Goal: Feedback & Contribution: Leave review/rating

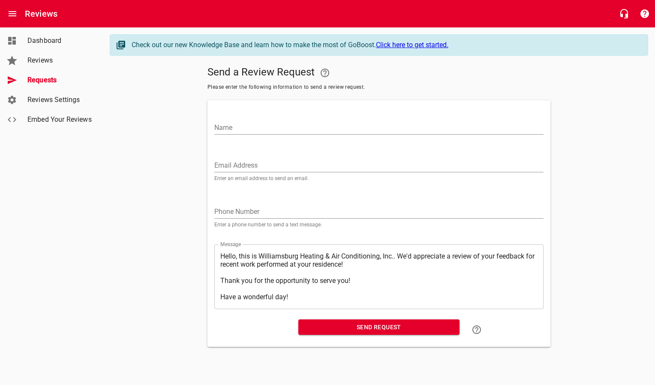
click at [239, 166] on input "Email Address" at bounding box center [378, 166] width 329 height 14
paste input "[EMAIL_ADDRESS][DOMAIN_NAME]"
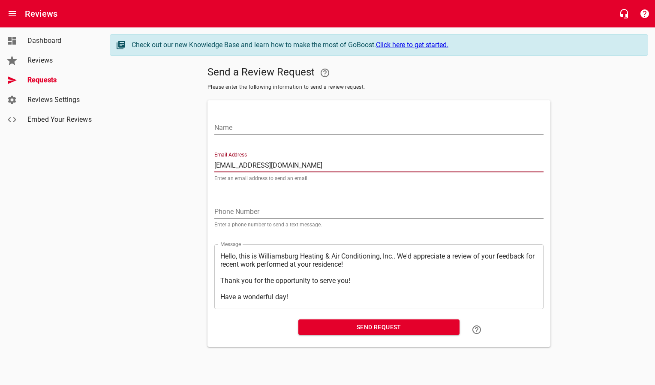
type input "[EMAIL_ADDRESS][DOMAIN_NAME]"
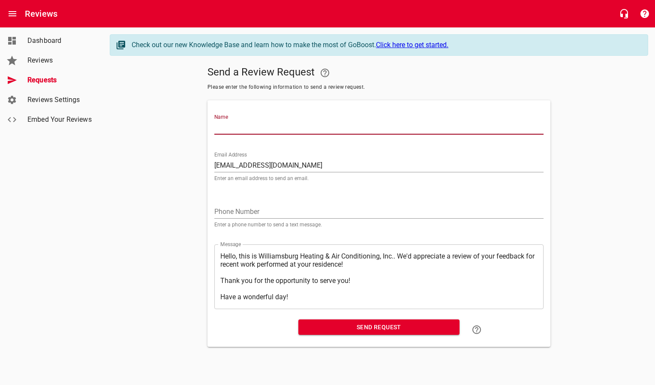
drag, startPoint x: 247, startPoint y: 127, endPoint x: 241, endPoint y: 122, distance: 7.9
click at [247, 127] on input "Name" at bounding box center [378, 128] width 329 height 14
type input "[PERSON_NAME] & [PERSON_NAME]"
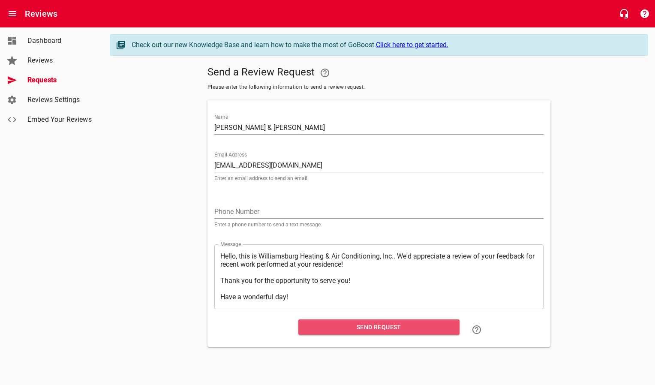
click at [351, 331] on span "Send Request" at bounding box center [379, 327] width 148 height 11
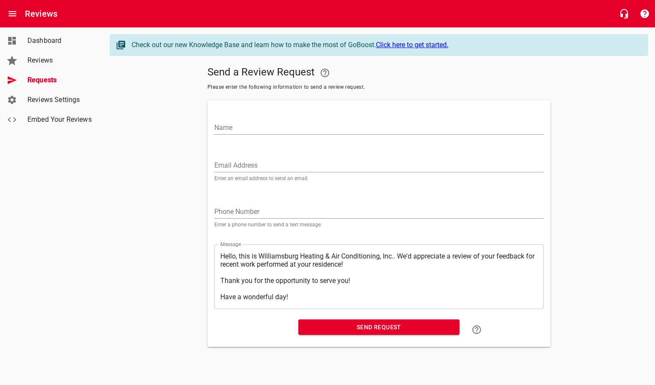
click at [299, 169] on input "Email Address" at bounding box center [378, 166] width 329 height 14
paste input "[EMAIL_ADDRESS][DOMAIN_NAME]"
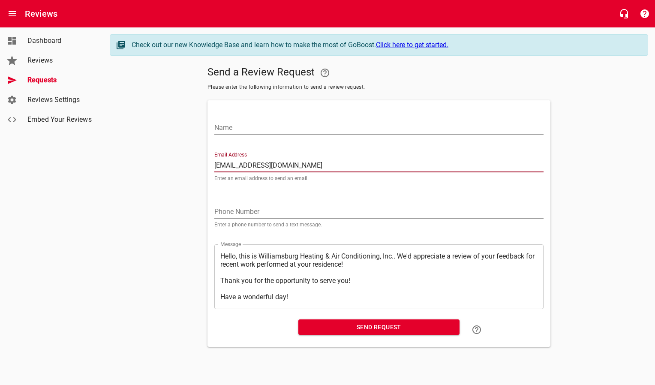
type input "[EMAIL_ADDRESS][DOMAIN_NAME]"
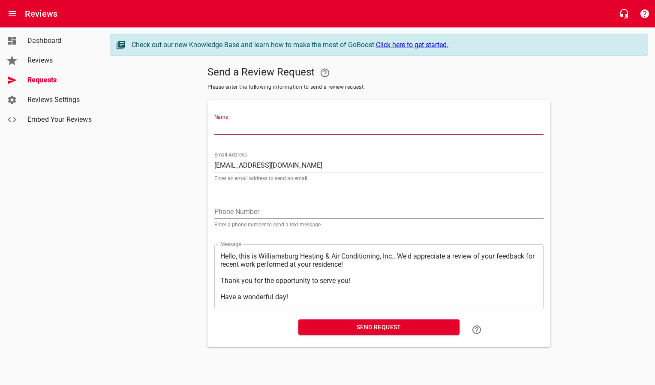
click at [299, 131] on input "Name" at bounding box center [378, 128] width 329 height 14
type input "[PERSON_NAME] & [PERSON_NAME]"
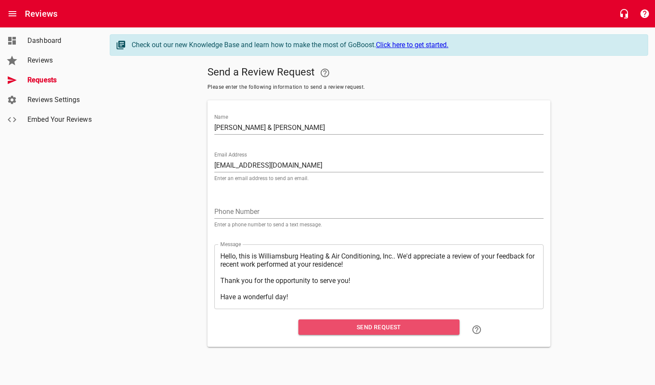
click at [361, 328] on span "Send Request" at bounding box center [379, 327] width 148 height 11
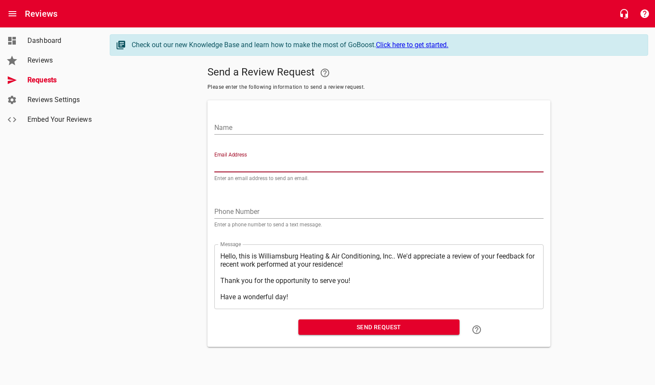
click at [223, 166] on input "Email Address" at bounding box center [378, 166] width 329 height 14
paste input "[EMAIL_ADDRESS][DOMAIN_NAME]"
type input "[EMAIL_ADDRESS][DOMAIN_NAME]"
click at [231, 126] on input "Name" at bounding box center [378, 128] width 329 height 14
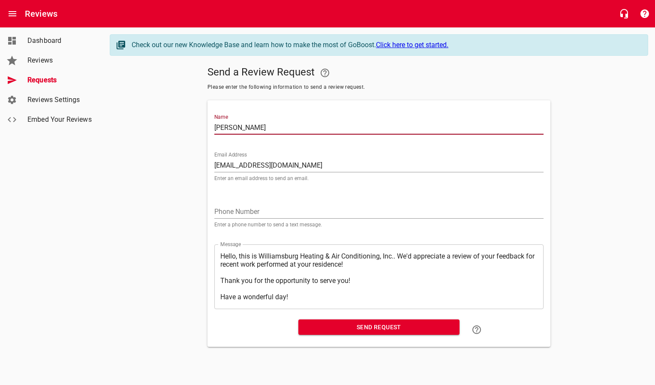
type input "[PERSON_NAME]"
click at [329, 330] on span "Send Request" at bounding box center [379, 327] width 148 height 11
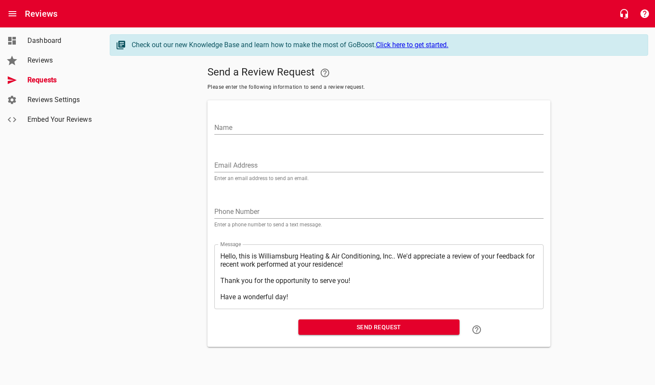
click at [268, 172] on div "Email Address Enter an email address to send an email." at bounding box center [378, 166] width 329 height 29
click at [268, 165] on input "Email Address" at bounding box center [378, 166] width 329 height 14
paste input "[EMAIL_ADDRESS][DOMAIN_NAME]"
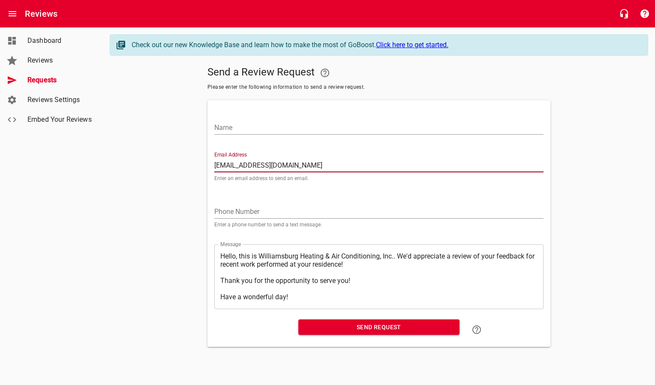
type input "[EMAIL_ADDRESS][DOMAIN_NAME]"
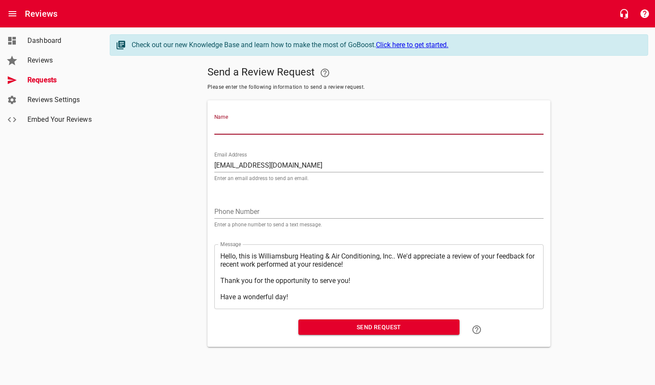
click at [263, 128] on input "Name" at bounding box center [378, 128] width 329 height 14
type input "[PERSON_NAME] & [PERSON_NAME]"
click at [336, 326] on span "Send Request" at bounding box center [379, 327] width 148 height 11
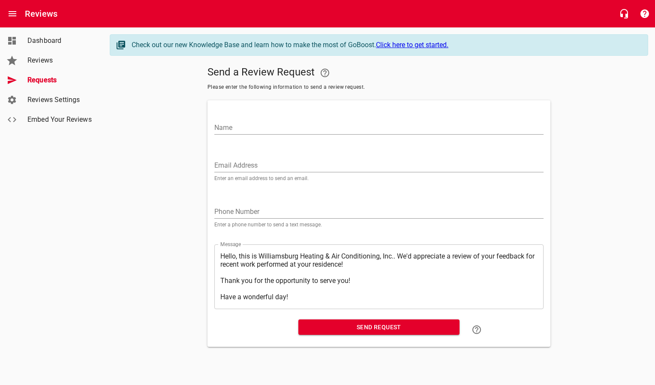
click at [231, 160] on input "Email Address" at bounding box center [378, 166] width 329 height 14
paste input "[EMAIL_ADDRESS][DOMAIN_NAME]"
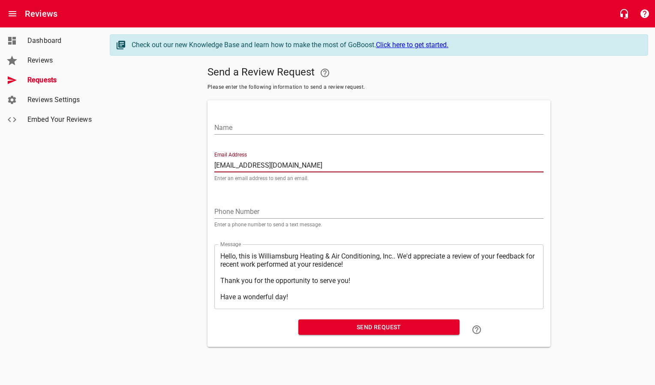
type input "[EMAIL_ADDRESS][DOMAIN_NAME]"
click at [238, 129] on input "Name" at bounding box center [378, 128] width 329 height 14
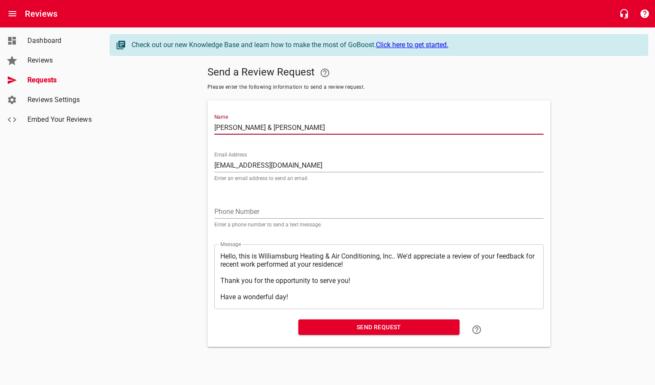
type input "[PERSON_NAME] & [PERSON_NAME]"
click at [316, 328] on span "Send Request" at bounding box center [379, 327] width 148 height 11
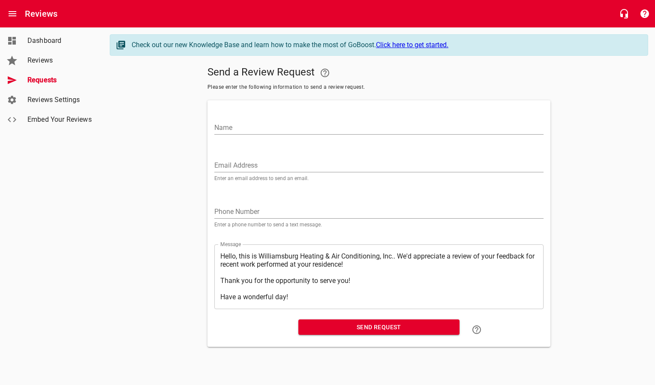
click at [235, 169] on input "Email Address" at bounding box center [378, 166] width 329 height 14
paste input "[EMAIL_ADDRESS][DOMAIN_NAME]"
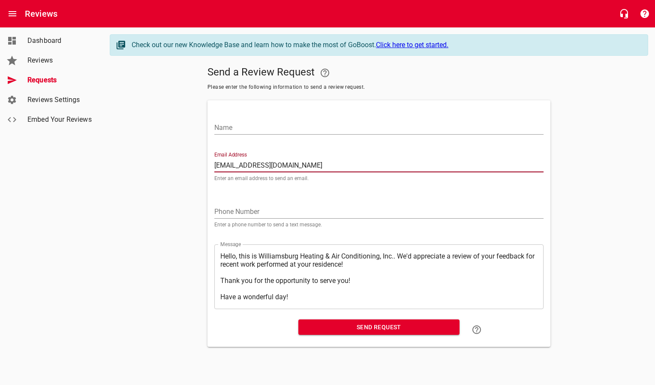
type input "[EMAIL_ADDRESS][DOMAIN_NAME]"
click at [241, 131] on input "Name" at bounding box center [378, 128] width 329 height 14
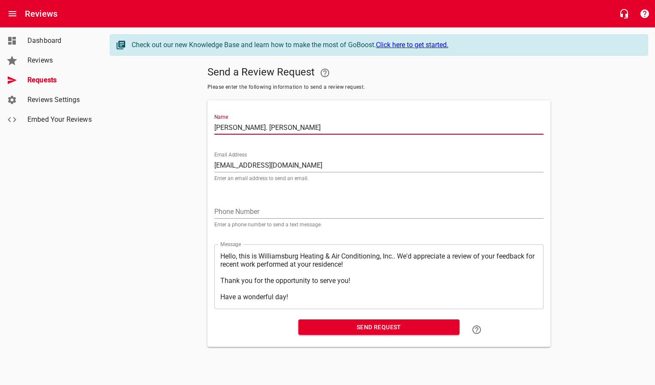
type input "[PERSON_NAME]. [PERSON_NAME]"
click at [331, 323] on span "Send Request" at bounding box center [379, 327] width 148 height 11
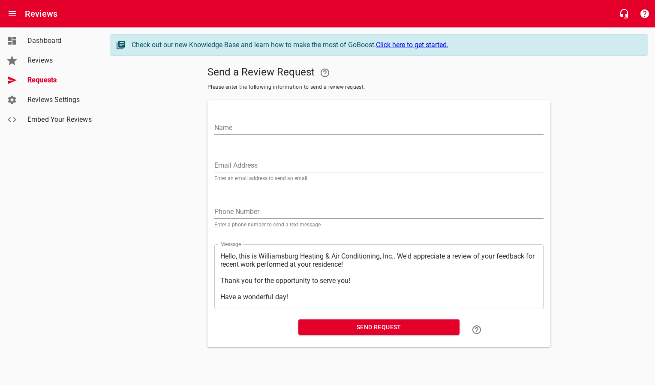
click at [262, 165] on input "Email Address" at bounding box center [378, 166] width 329 height 14
paste input "[EMAIL_ADDRESS][DOMAIN_NAME]"
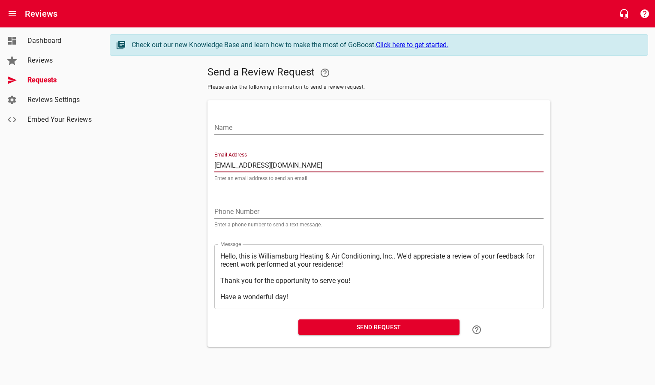
type input "[EMAIL_ADDRESS][DOMAIN_NAME]"
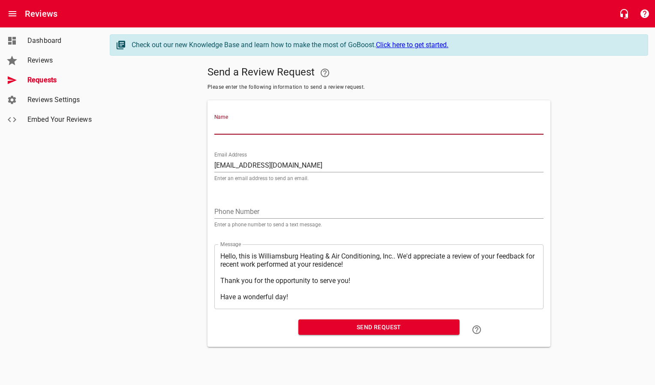
click at [260, 130] on input "Name" at bounding box center [378, 128] width 329 height 14
type input "[PERSON_NAME] & [PERSON_NAME]"
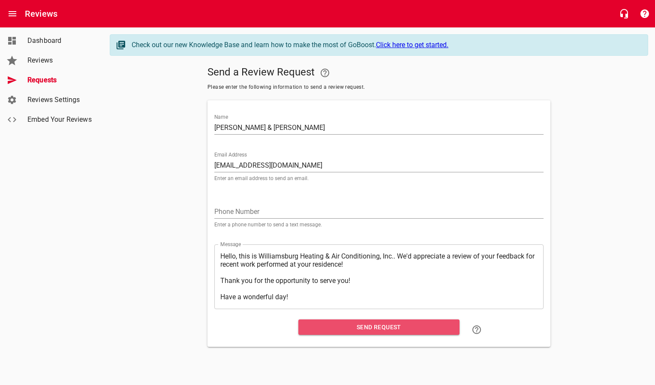
click at [338, 329] on span "Send Request" at bounding box center [379, 327] width 148 height 11
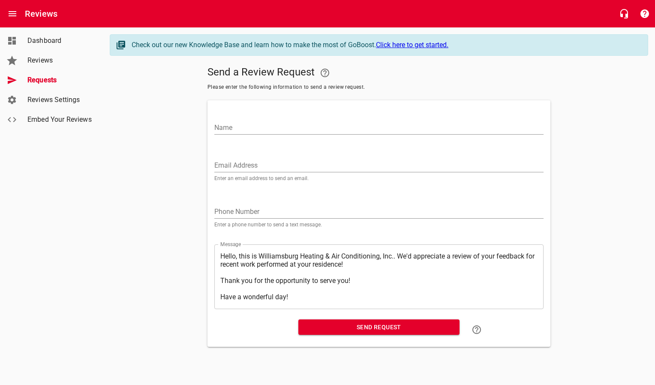
click at [246, 164] on input "Email Address" at bounding box center [378, 166] width 329 height 14
paste input "[EMAIL_ADDRESS][DOMAIN_NAME]"
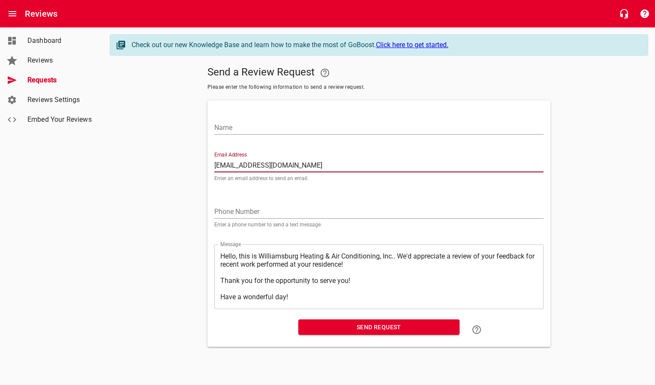
type input "[EMAIL_ADDRESS][DOMAIN_NAME]"
click at [241, 126] on input "Name" at bounding box center [378, 128] width 329 height 14
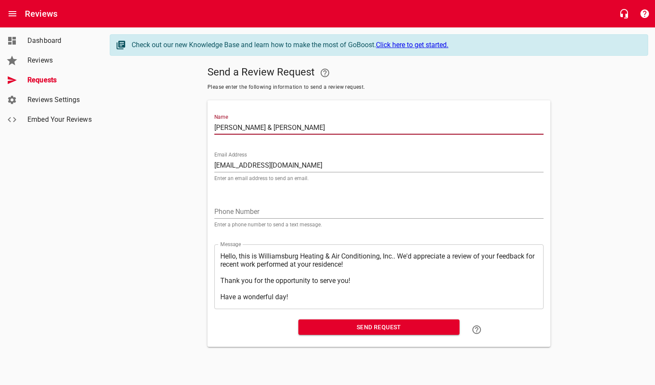
type input "[PERSON_NAME] & [PERSON_NAME]"
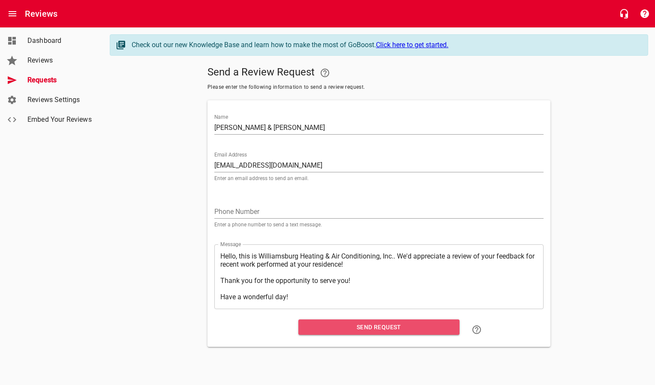
click at [344, 327] on span "Send Request" at bounding box center [379, 327] width 148 height 11
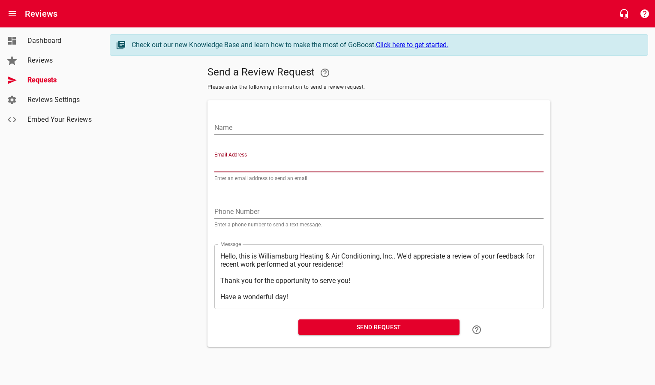
click at [253, 166] on input "Email Address" at bounding box center [378, 166] width 329 height 14
paste input "[EMAIL_ADDRESS][DOMAIN_NAME]"
type input "[EMAIL_ADDRESS][DOMAIN_NAME]"
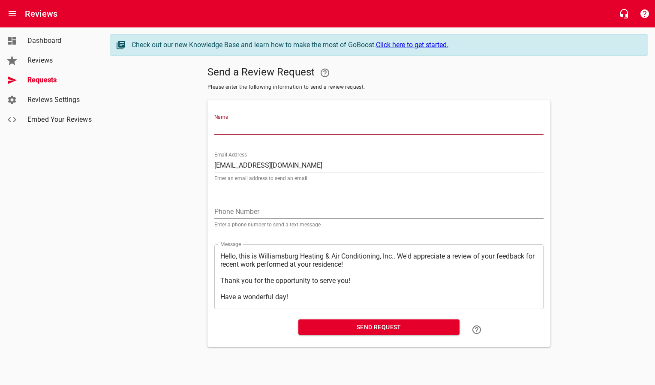
click at [247, 123] on input "Name" at bounding box center [378, 128] width 329 height 14
type input "[PERSON_NAME] & [PERSON_NAME]"
click at [320, 328] on span "Send Request" at bounding box center [379, 327] width 148 height 11
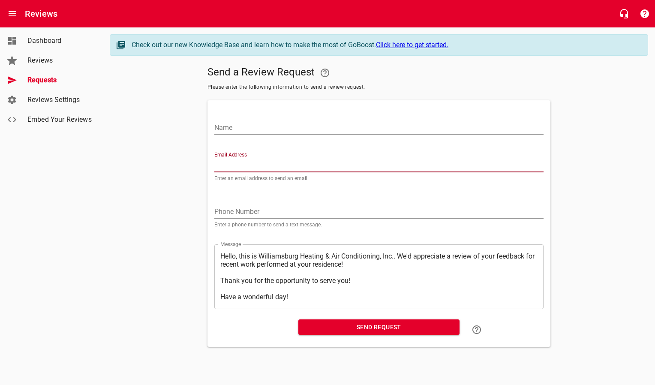
click at [238, 164] on input "Email Address" at bounding box center [378, 166] width 329 height 14
paste input "[EMAIL_ADDRESS][PERSON_NAME][DOMAIN_NAME]"
type input "[EMAIL_ADDRESS][PERSON_NAME][DOMAIN_NAME]"
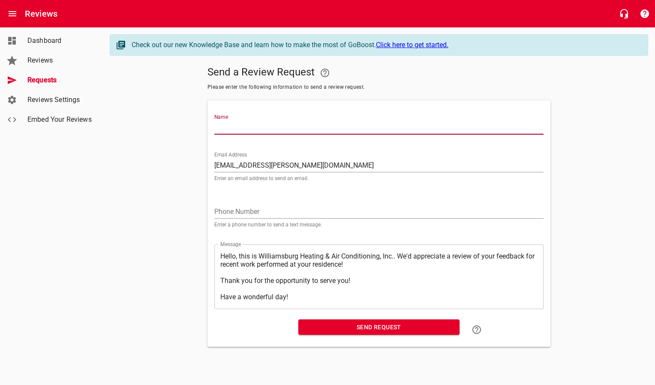
click at [246, 128] on input "Name" at bounding box center [378, 128] width 329 height 14
type input "[PERSON_NAME]"
click at [333, 333] on button "Send Request" at bounding box center [379, 328] width 161 height 16
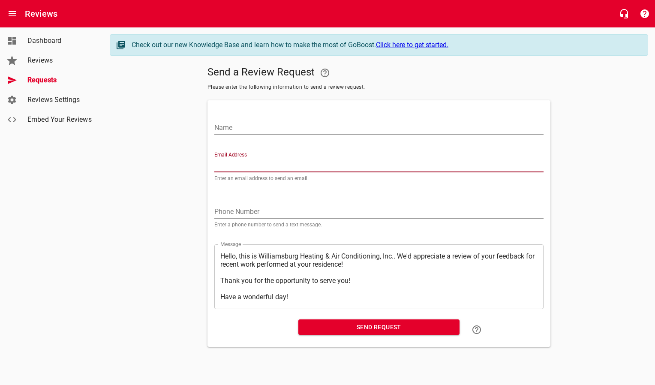
click at [245, 169] on input "Email Address" at bounding box center [378, 166] width 329 height 14
paste input "[EMAIL_ADDRESS][DOMAIN_NAME]"
type input "[EMAIL_ADDRESS][DOMAIN_NAME]"
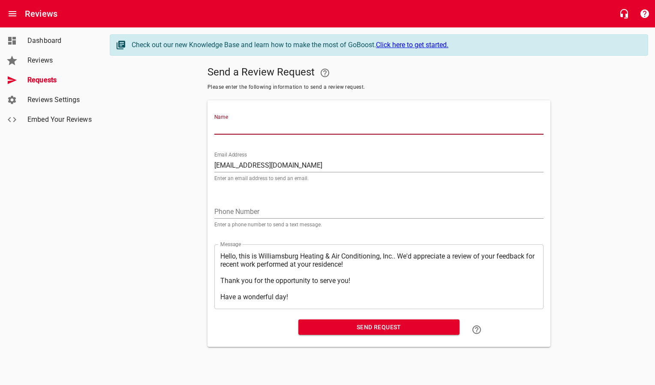
click at [258, 132] on input "Name" at bounding box center [378, 128] width 329 height 14
type input "[PERSON_NAME]"
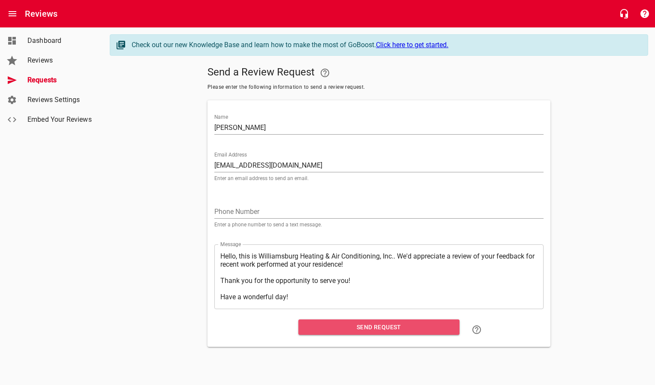
click at [369, 326] on span "Send Request" at bounding box center [379, 327] width 148 height 11
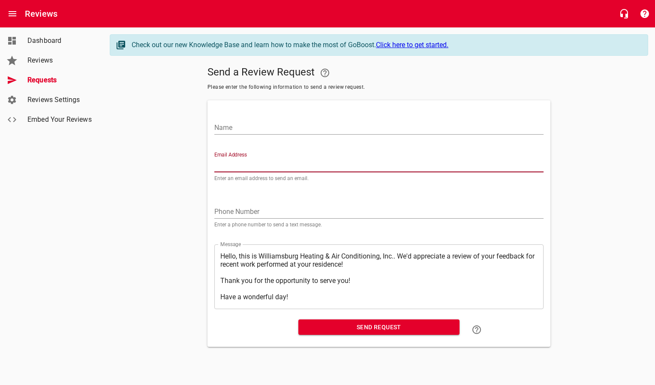
click at [290, 167] on input "Email Address" at bounding box center [378, 166] width 329 height 14
paste input "[EMAIL_ADDRESS][DOMAIN_NAME]"
type input "[EMAIL_ADDRESS][DOMAIN_NAME]"
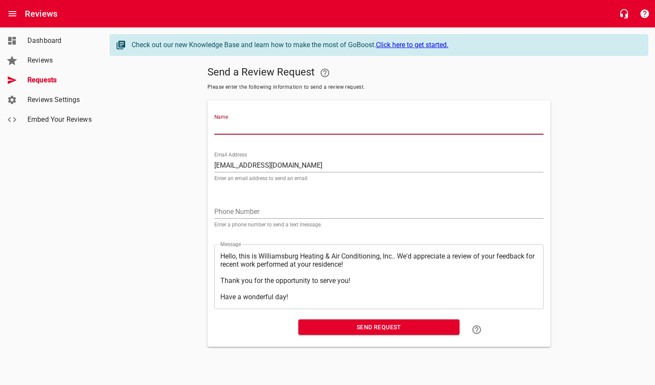
click at [287, 133] on input "Name" at bounding box center [378, 128] width 329 height 14
type input "[PERSON_NAME]"
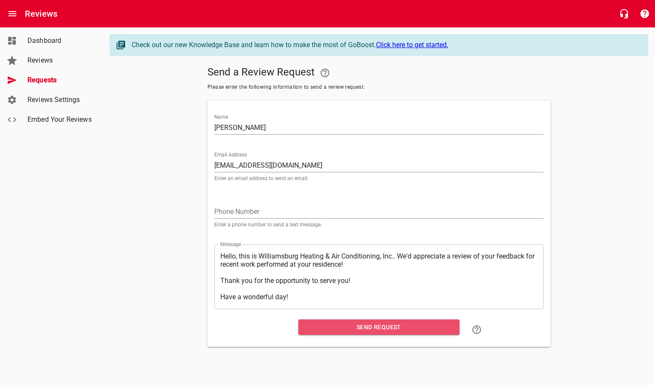
click at [328, 329] on span "Send Request" at bounding box center [379, 327] width 148 height 11
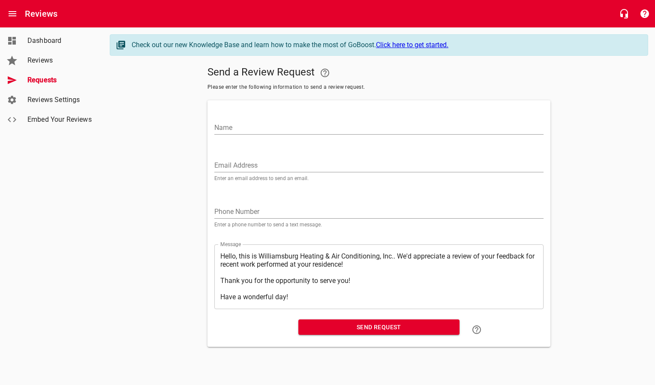
click at [252, 161] on input "Email Address" at bounding box center [378, 166] width 329 height 14
paste input "[EMAIL_ADDRESS][DOMAIN_NAME]"
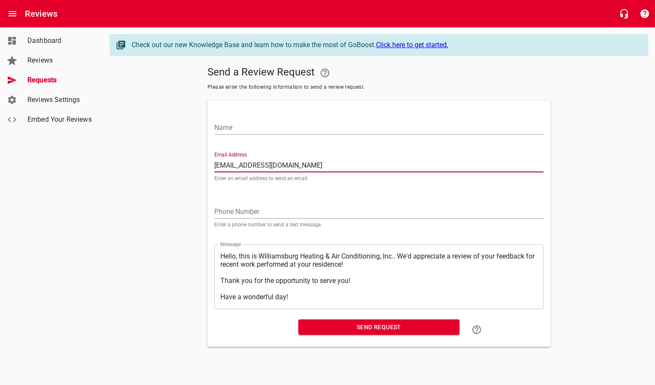
type input "[EMAIL_ADDRESS][DOMAIN_NAME]"
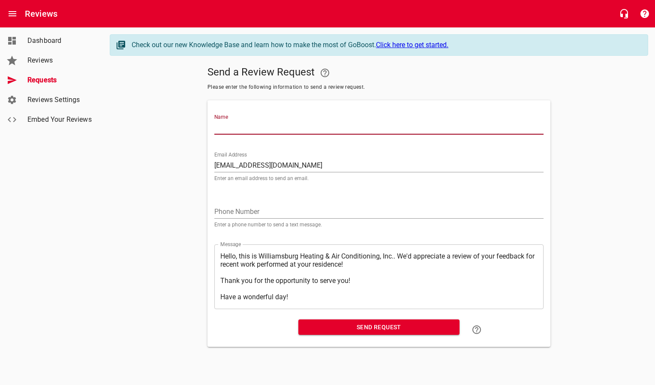
click at [250, 131] on input "Name" at bounding box center [378, 128] width 329 height 14
type input "[PERSON_NAME] & [PERSON_NAME]"
click at [350, 326] on span "Send Request" at bounding box center [379, 327] width 148 height 11
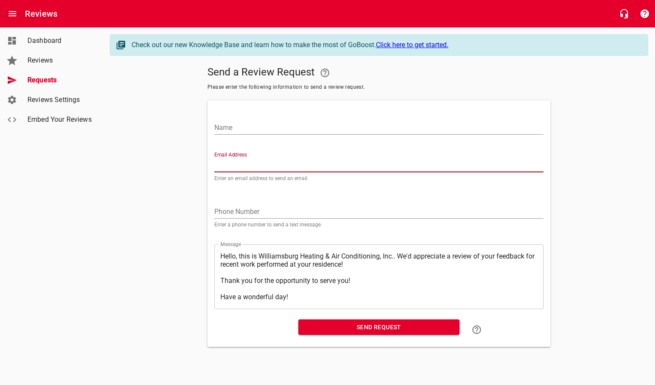
click at [251, 160] on input "Email Address" at bounding box center [378, 166] width 329 height 14
paste input "[PERSON_NAME][EMAIL_ADDRESS][PERSON_NAME][PERSON_NAME][DOMAIN_NAME]"
type input "[PERSON_NAME][EMAIL_ADDRESS][PERSON_NAME][PERSON_NAME][DOMAIN_NAME]"
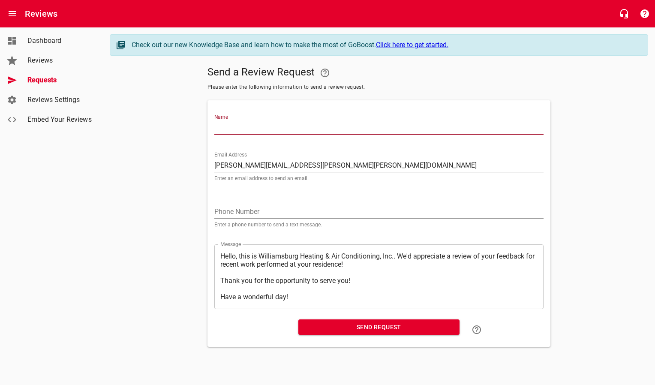
click at [256, 127] on input "Name" at bounding box center [378, 128] width 329 height 14
type input "[PERSON_NAME]"
click at [342, 331] on span "Send Request" at bounding box center [379, 327] width 148 height 11
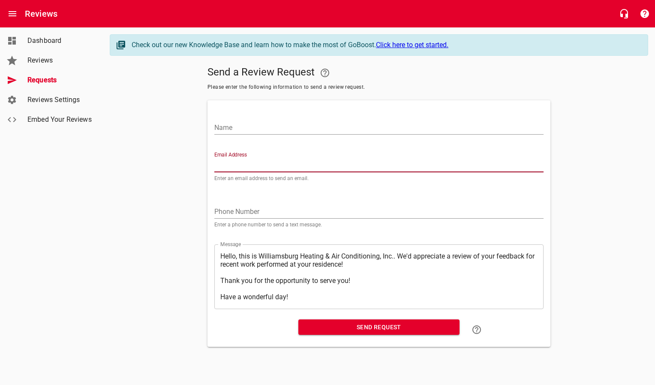
click at [238, 164] on input "Email Address" at bounding box center [378, 166] width 329 height 14
paste input "[PERSON_NAME][EMAIL_ADDRESS][PERSON_NAME][DOMAIN_NAME]"
type input "[PERSON_NAME][EMAIL_ADDRESS][PERSON_NAME][DOMAIN_NAME]"
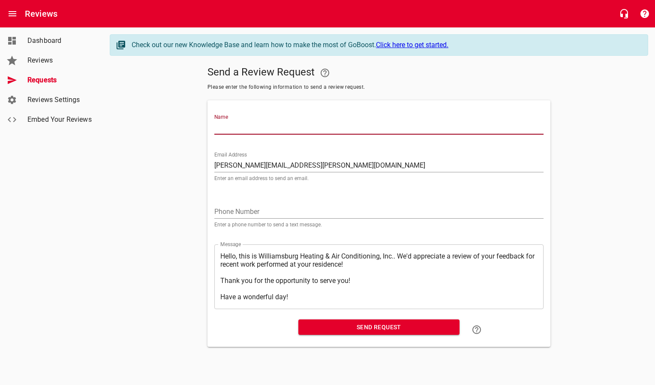
click at [244, 128] on input "Name" at bounding box center [378, 128] width 329 height 14
type input "[PERSON_NAME] & [PERSON_NAME]"
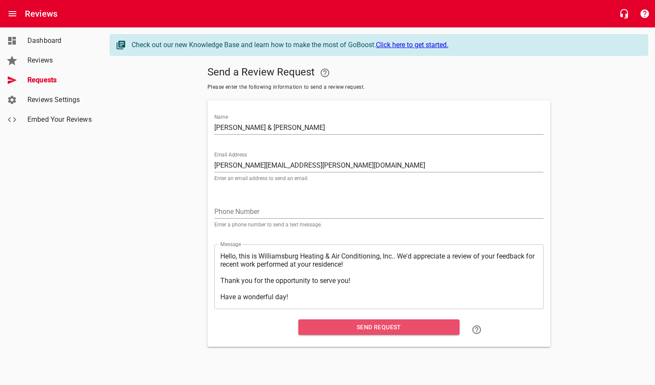
click at [341, 330] on span "Send Request" at bounding box center [379, 327] width 148 height 11
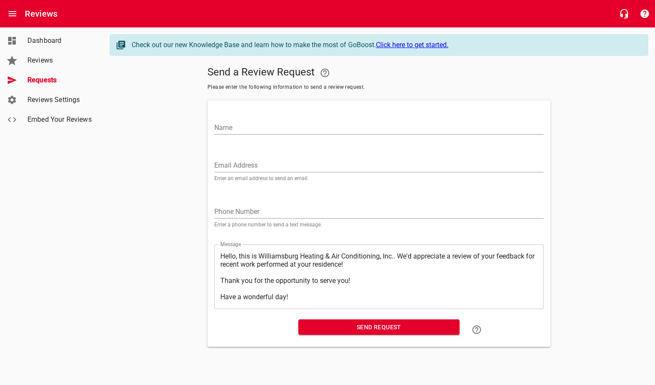
click at [240, 164] on input "Email Address" at bounding box center [378, 166] width 329 height 14
paste input "[EMAIL_ADDRESS][DOMAIN_NAME]"
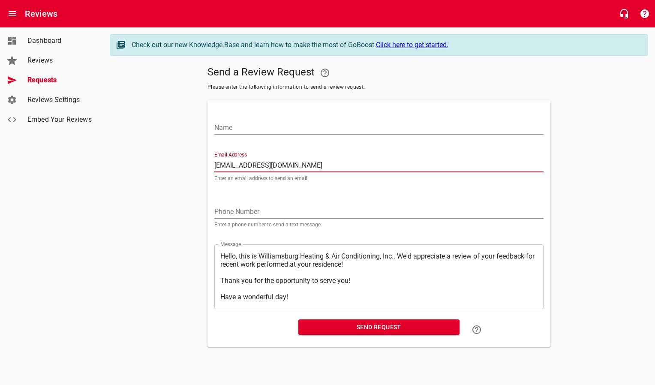
type input "[EMAIL_ADDRESS][DOMAIN_NAME]"
click at [247, 130] on input "Name" at bounding box center [378, 128] width 329 height 14
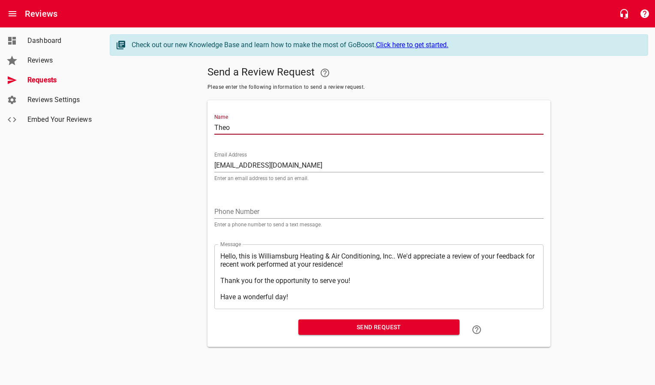
type input "[PERSON_NAME]"
click at [377, 325] on span "Send Request" at bounding box center [379, 327] width 148 height 11
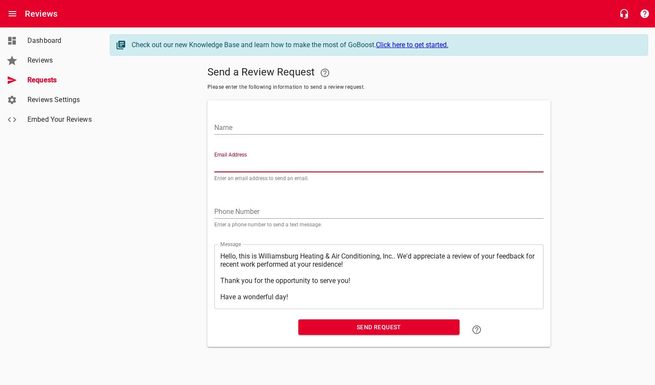
click at [339, 164] on input "Email Address" at bounding box center [378, 166] width 329 height 14
paste input "[EMAIL_ADDRESS][DOMAIN_NAME]"
type input "[EMAIL_ADDRESS][DOMAIN_NAME]"
click at [327, 127] on input "Name" at bounding box center [378, 128] width 329 height 14
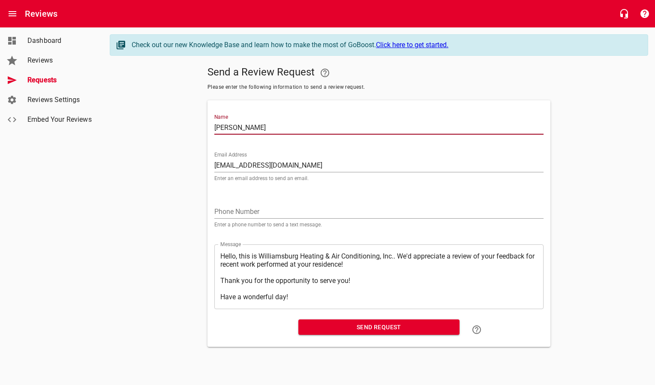
type input "[PERSON_NAME]"
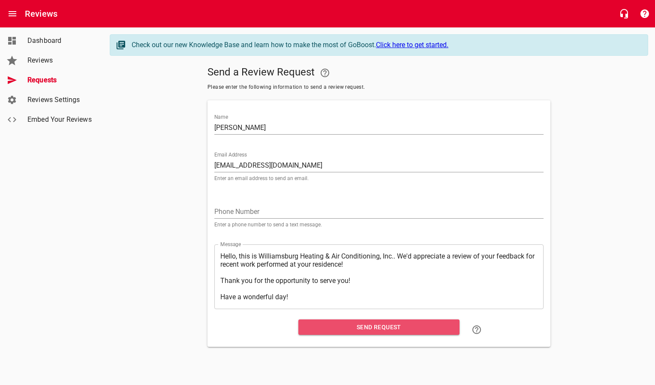
click at [372, 328] on span "Send Request" at bounding box center [379, 327] width 148 height 11
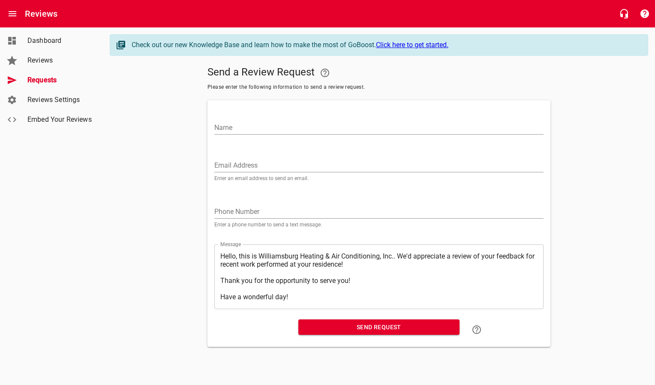
click at [257, 167] on input "Email Address" at bounding box center [378, 166] width 329 height 14
paste input "[EMAIL_ADDRESS][DOMAIN_NAME]"
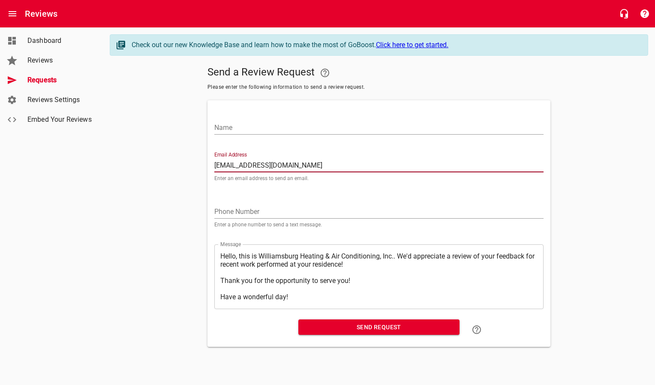
type input "[EMAIL_ADDRESS][DOMAIN_NAME]"
click at [263, 134] on div "Name" at bounding box center [379, 123] width 336 height 38
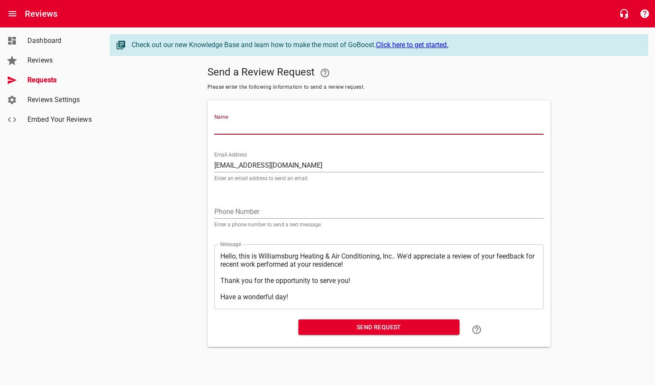
click at [263, 130] on input "Name" at bounding box center [378, 128] width 329 height 14
click at [263, 129] on input "Name" at bounding box center [378, 128] width 329 height 14
type input "[PERSON_NAME]"
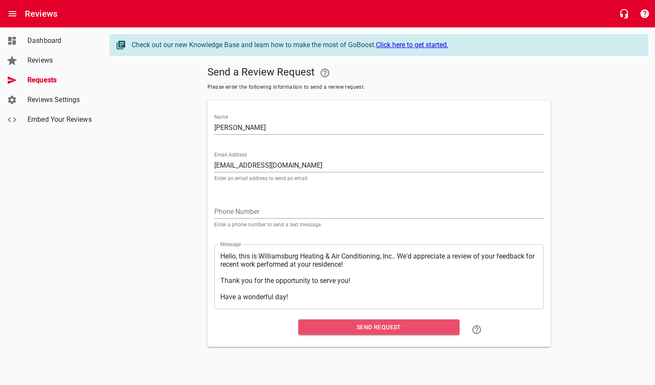
click at [336, 332] on span "Send Request" at bounding box center [379, 327] width 148 height 11
